Goal: Obtain resource: Download file/media

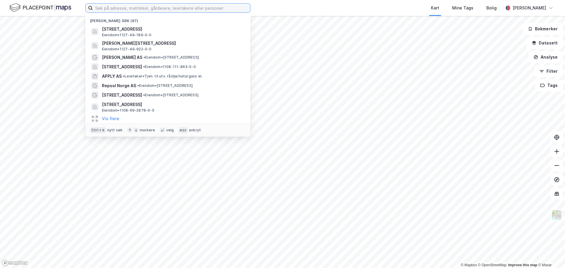
click at [115, 6] on input at bounding box center [171, 8] width 157 height 9
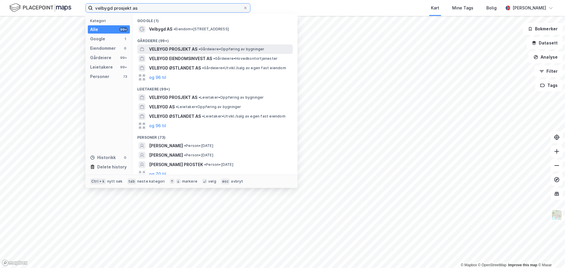
type input "velbygd prosjekt as"
click at [197, 49] on span "VELBYGD PROSJEKT AS" at bounding box center [173, 49] width 48 height 7
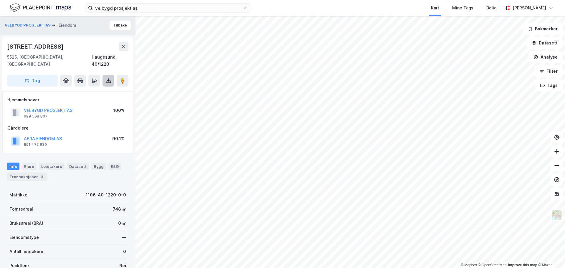
click at [110, 78] on icon at bounding box center [108, 81] width 6 height 6
click at [92, 90] on div "Last ned grunnbok" at bounding box center [79, 92] width 34 height 5
click at [109, 78] on icon at bounding box center [108, 81] width 6 height 6
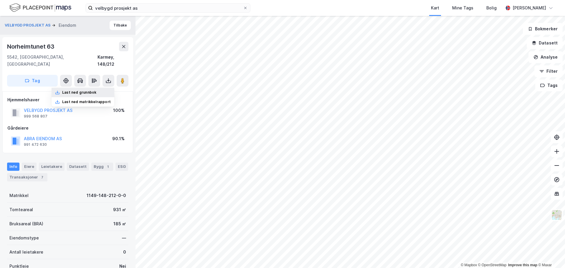
click at [90, 88] on div "Last ned grunnbok" at bounding box center [83, 92] width 63 height 9
click at [119, 44] on button at bounding box center [123, 46] width 9 height 9
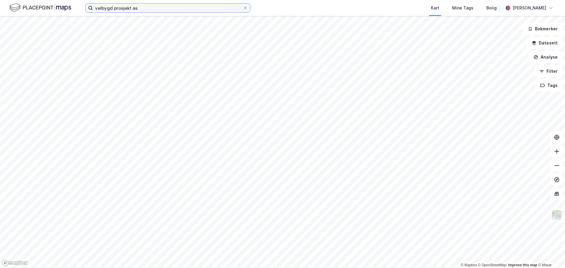
click at [135, 8] on input "velbygd prosjekt as" at bounding box center [168, 8] width 150 height 9
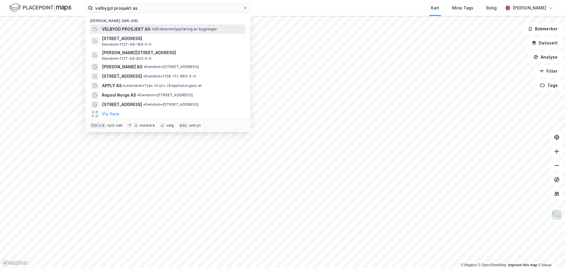
click at [138, 30] on span "VELBYGD PROSJEKT AS" at bounding box center [126, 29] width 48 height 7
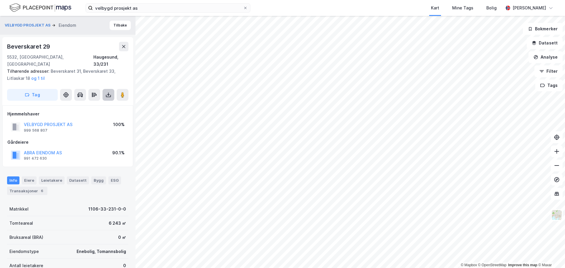
click at [107, 94] on icon at bounding box center [108, 94] width 2 height 1
click at [90, 104] on div "Last ned grunnbok" at bounding box center [79, 106] width 34 height 5
click at [111, 26] on button "Tilbake" at bounding box center [120, 25] width 21 height 9
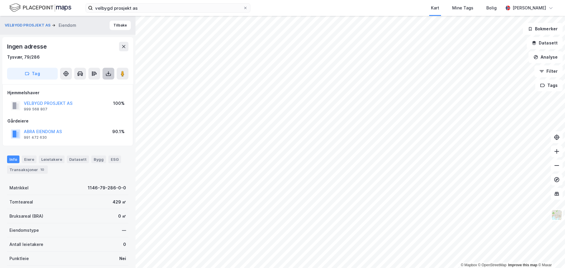
click at [105, 73] on button at bounding box center [108, 74] width 12 height 12
click at [90, 88] on div "Last ned grunnbok" at bounding box center [83, 85] width 63 height 9
click at [399, 7] on div "Kart Mine Tags Bolig" at bounding box center [391, 8] width 224 height 16
click at [124, 45] on icon at bounding box center [123, 46] width 5 height 5
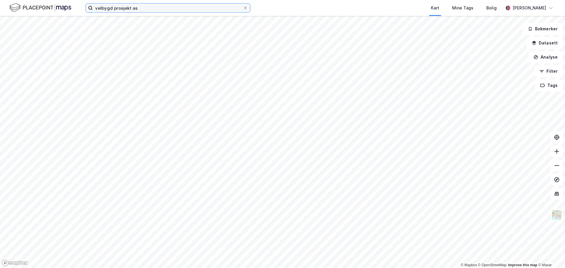
click at [143, 7] on input "velbygd prosjekt as" at bounding box center [168, 8] width 150 height 9
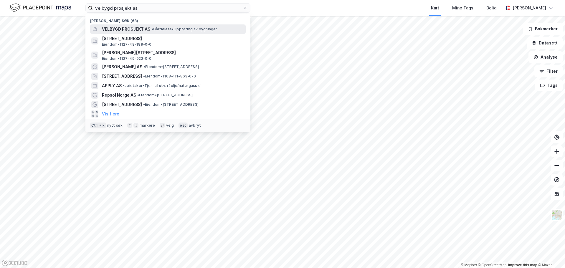
click at [160, 32] on div "VELBYGD PROSJEKT AS • Gårdeiere • Oppføring av bygninger" at bounding box center [173, 29] width 143 height 7
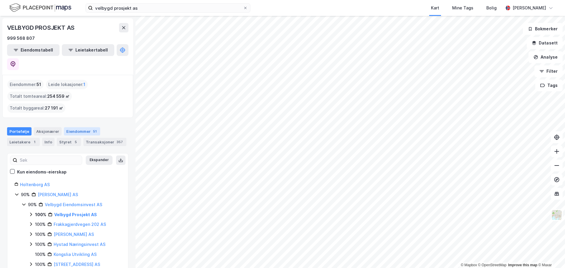
click at [92, 128] on div "51" at bounding box center [95, 131] width 6 height 6
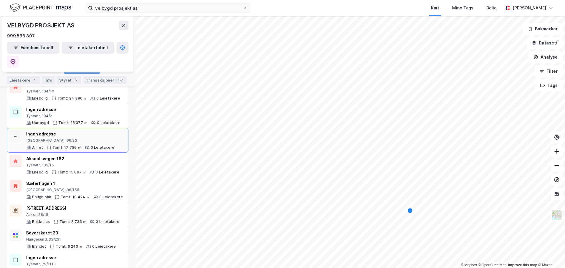
scroll to position [29, 0]
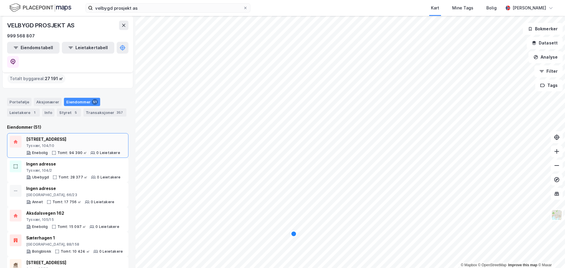
drag, startPoint x: 79, startPoint y: 125, endPoint x: 75, endPoint y: 125, distance: 4.2
click at [75, 136] on div "[STREET_ADDRESS]" at bounding box center [73, 139] width 94 height 7
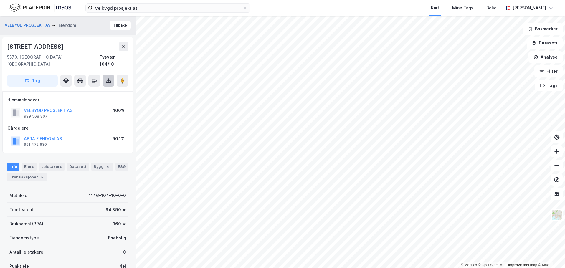
click at [110, 78] on icon at bounding box center [108, 81] width 6 height 6
click at [96, 90] on div "Last ned grunnbok" at bounding box center [79, 92] width 34 height 5
click at [112, 23] on button "Tilbake" at bounding box center [120, 25] width 21 height 9
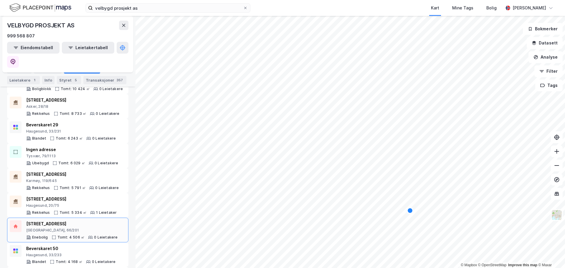
scroll to position [15, 0]
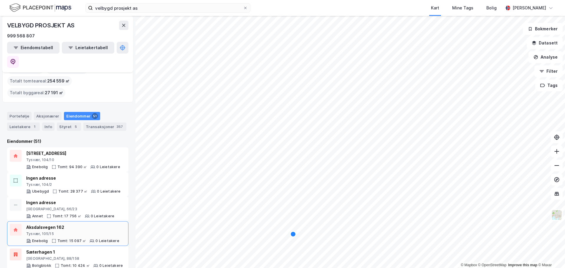
click at [82, 224] on div "Aksdalsvegen 162" at bounding box center [72, 227] width 93 height 7
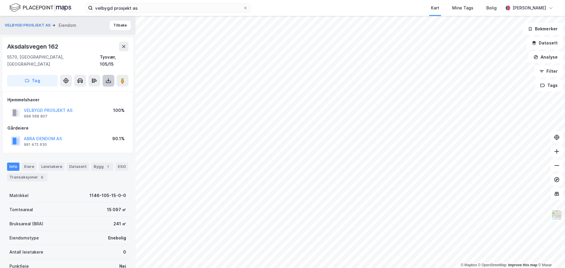
click at [109, 77] on button at bounding box center [108, 81] width 12 height 12
click at [93, 90] on div "Last ned grunnbok" at bounding box center [79, 92] width 34 height 5
click at [125, 47] on icon at bounding box center [123, 46] width 5 height 5
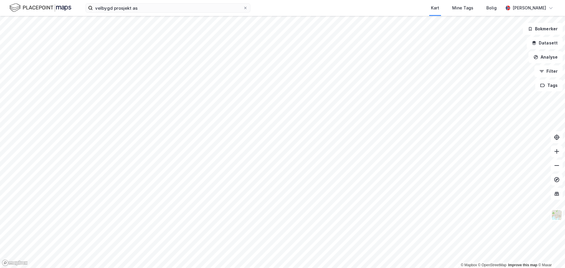
click at [18, 7] on img at bounding box center [40, 8] width 62 height 10
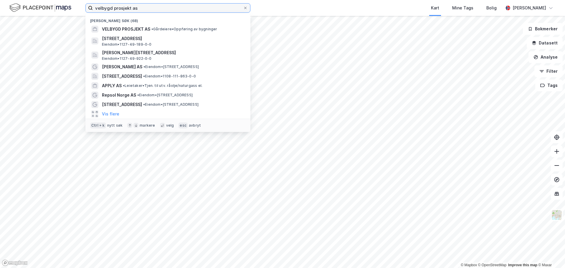
click at [122, 9] on input "velbygd prosjekt as" at bounding box center [168, 8] width 150 height 9
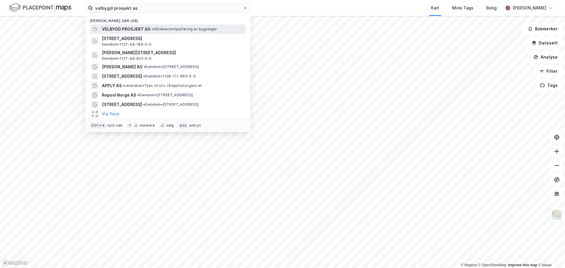
click at [147, 32] on span "VELBYGD PROSJEKT AS" at bounding box center [126, 29] width 48 height 7
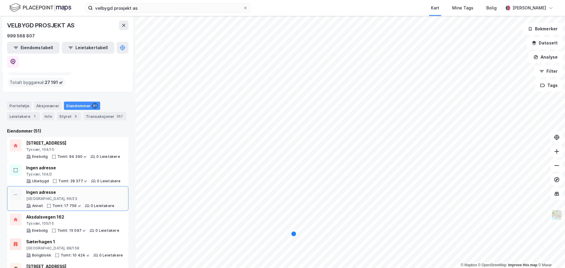
scroll to position [59, 0]
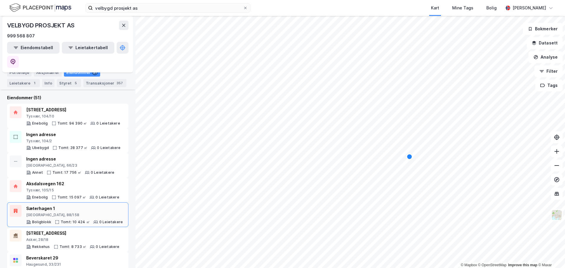
click at [102, 213] on div "[GEOGRAPHIC_DATA], 88/158" at bounding box center [74, 215] width 97 height 5
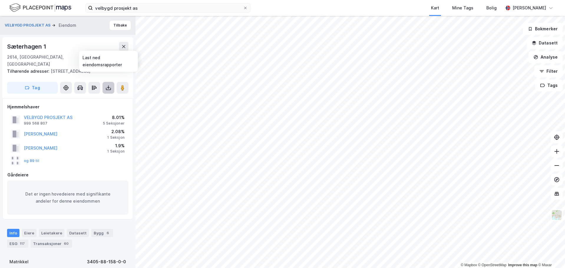
click at [108, 85] on icon at bounding box center [108, 88] width 6 height 6
click at [66, 44] on div "Sæterhagen 1" at bounding box center [67, 46] width 121 height 9
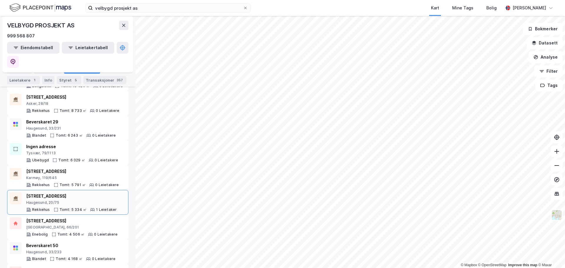
scroll to position [206, 0]
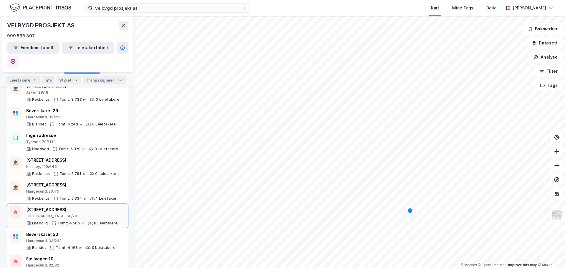
click at [106, 214] on div "[GEOGRAPHIC_DATA], 66/201" at bounding box center [72, 216] width 92 height 5
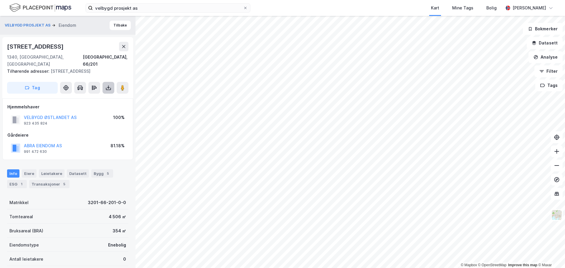
click at [106, 88] on icon at bounding box center [108, 89] width 5 height 2
click at [86, 97] on div "Last ned grunnbok" at bounding box center [79, 99] width 34 height 5
drag, startPoint x: 83, startPoint y: 46, endPoint x: 100, endPoint y: 46, distance: 16.8
click at [83, 46] on div "[STREET_ADDRESS]" at bounding box center [67, 46] width 121 height 9
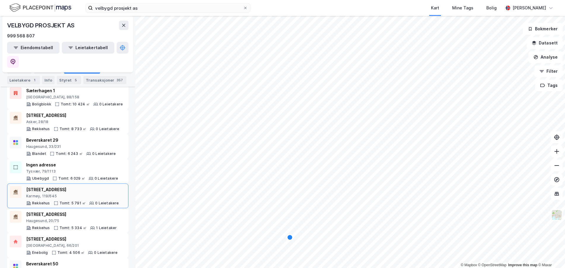
scroll to position [294, 0]
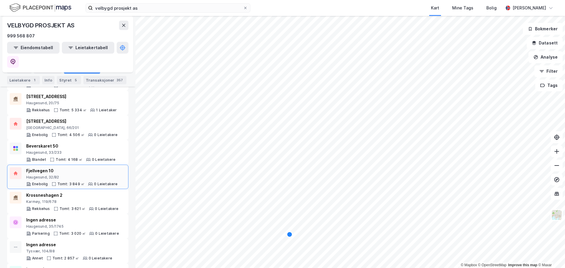
click at [89, 167] on div "Fjellvegen 10" at bounding box center [72, 170] width 92 height 7
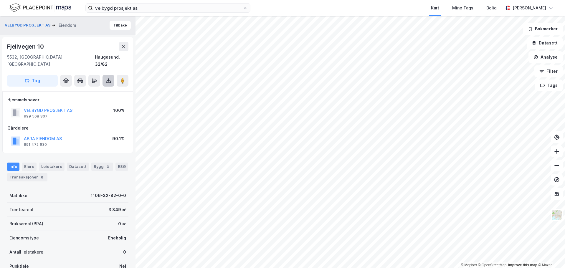
click at [110, 80] on icon at bounding box center [108, 80] width 2 height 1
click at [96, 90] on div "Last ned grunnbok" at bounding box center [79, 92] width 34 height 5
drag, startPoint x: 125, startPoint y: 92, endPoint x: 124, endPoint y: 81, distance: 11.0
click at [125, 96] on div "Hjemmelshaver" at bounding box center [67, 99] width 121 height 7
click at [123, 48] on icon at bounding box center [123, 46] width 5 height 5
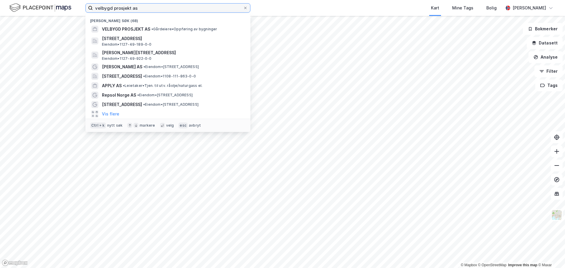
click at [134, 8] on input "velbygd prosjekt as" at bounding box center [168, 8] width 150 height 9
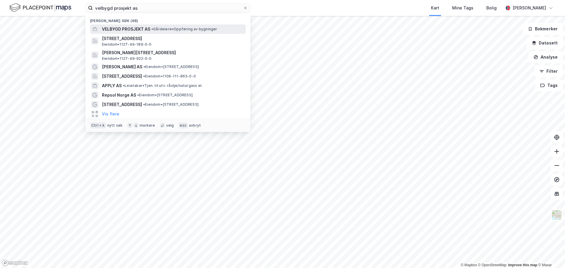
click at [134, 27] on span "VELBYGD PROSJEKT AS" at bounding box center [126, 29] width 48 height 7
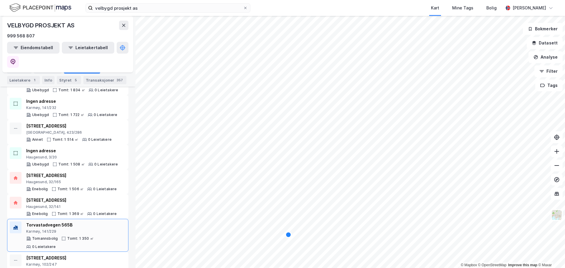
scroll to position [589, 0]
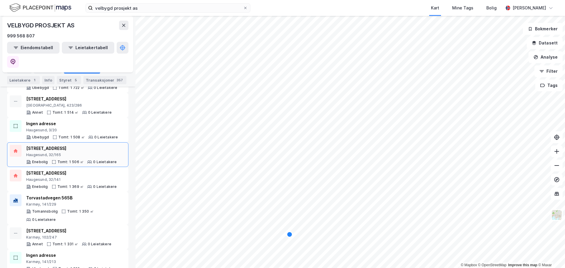
click at [85, 145] on div "[STREET_ADDRESS]" at bounding box center [71, 148] width 91 height 7
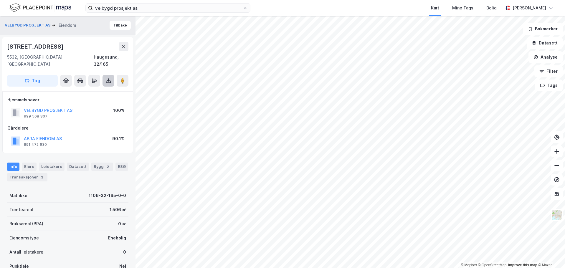
click at [110, 78] on icon at bounding box center [108, 81] width 6 height 6
click at [104, 88] on div "Last ned grunnbok" at bounding box center [83, 92] width 63 height 9
click at [125, 45] on icon at bounding box center [123, 46] width 3 height 3
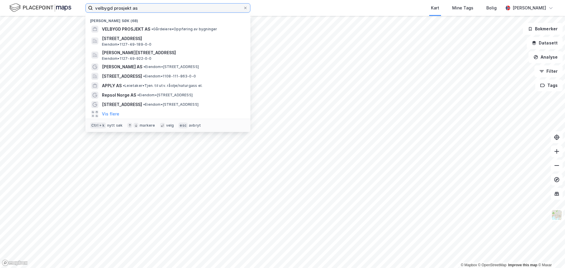
click at [140, 5] on input "velbygd prosjekt as" at bounding box center [168, 8] width 150 height 9
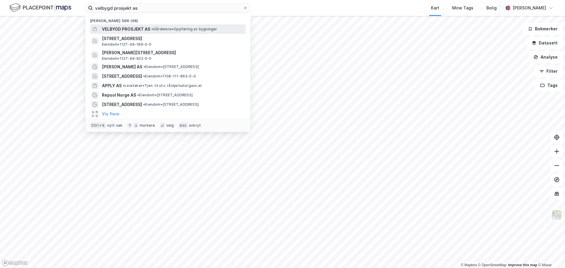
click at [148, 24] on div "VELBYGD PROSJEKT AS • Gårdeiere • Oppføring av bygninger" at bounding box center [167, 28] width 155 height 9
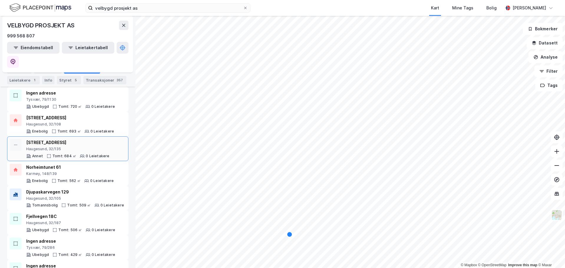
scroll to position [1001, 0]
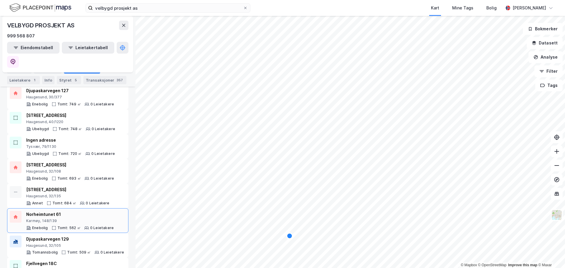
click at [86, 211] on div "Norheimtunet 61" at bounding box center [69, 214] width 87 height 7
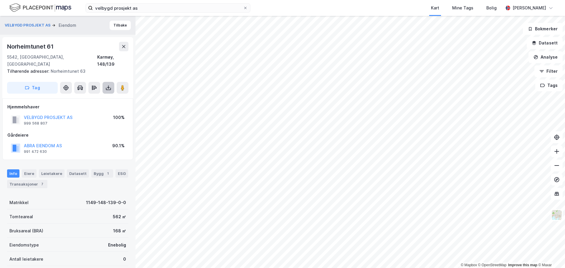
click at [106, 85] on icon at bounding box center [108, 88] width 6 height 6
click at [94, 95] on div "Last ned grunnbok" at bounding box center [83, 99] width 63 height 9
